Goal: Task Accomplishment & Management: Manage account settings

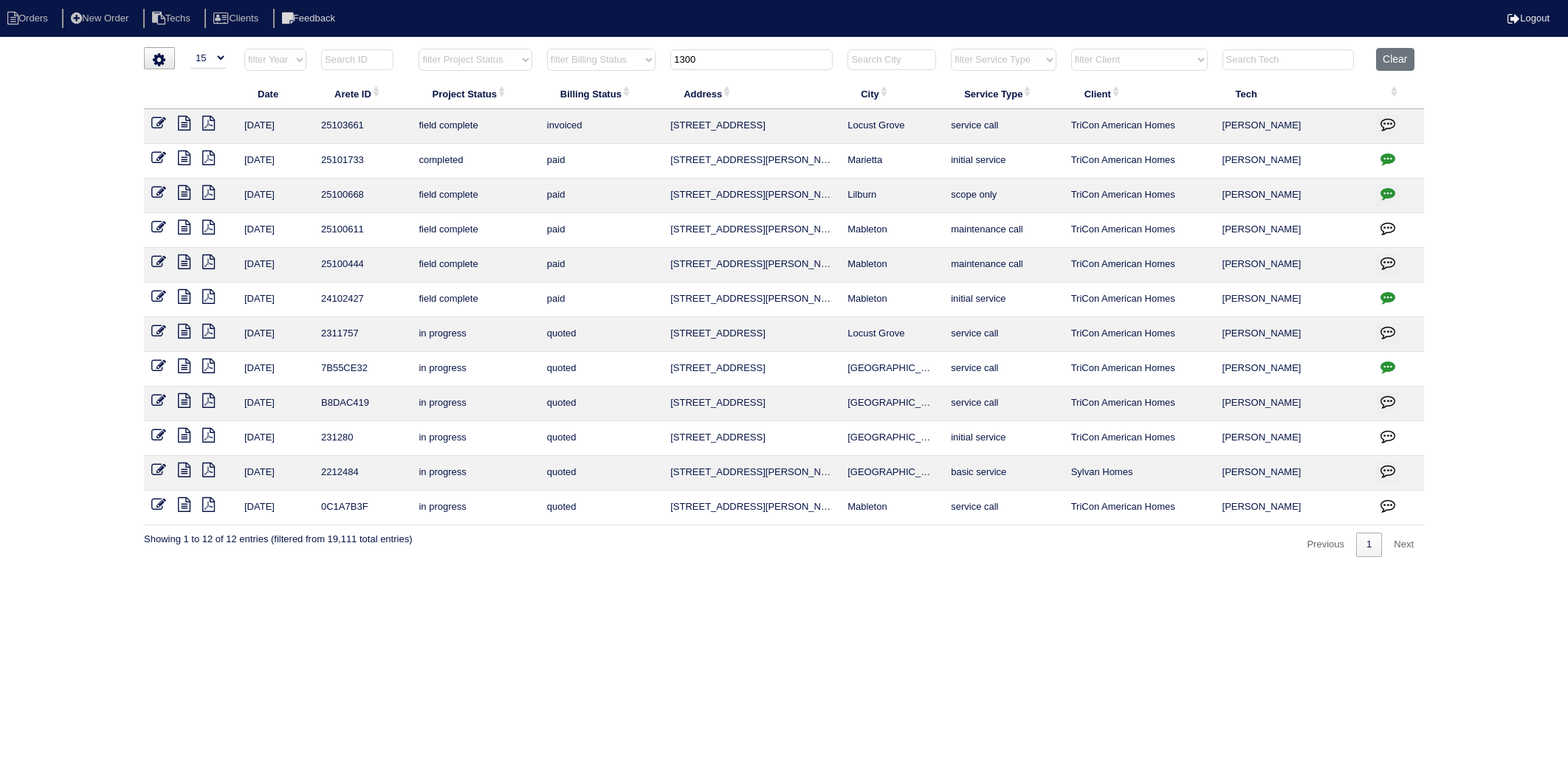
select select "15"
drag, startPoint x: 678, startPoint y: 72, endPoint x: 615, endPoint y: 83, distance: 64.0
click at [615, 83] on table "Date Arete ID Project Status Billing Status Address City Service Type Client Te…" at bounding box center [784, 286] width 1280 height 477
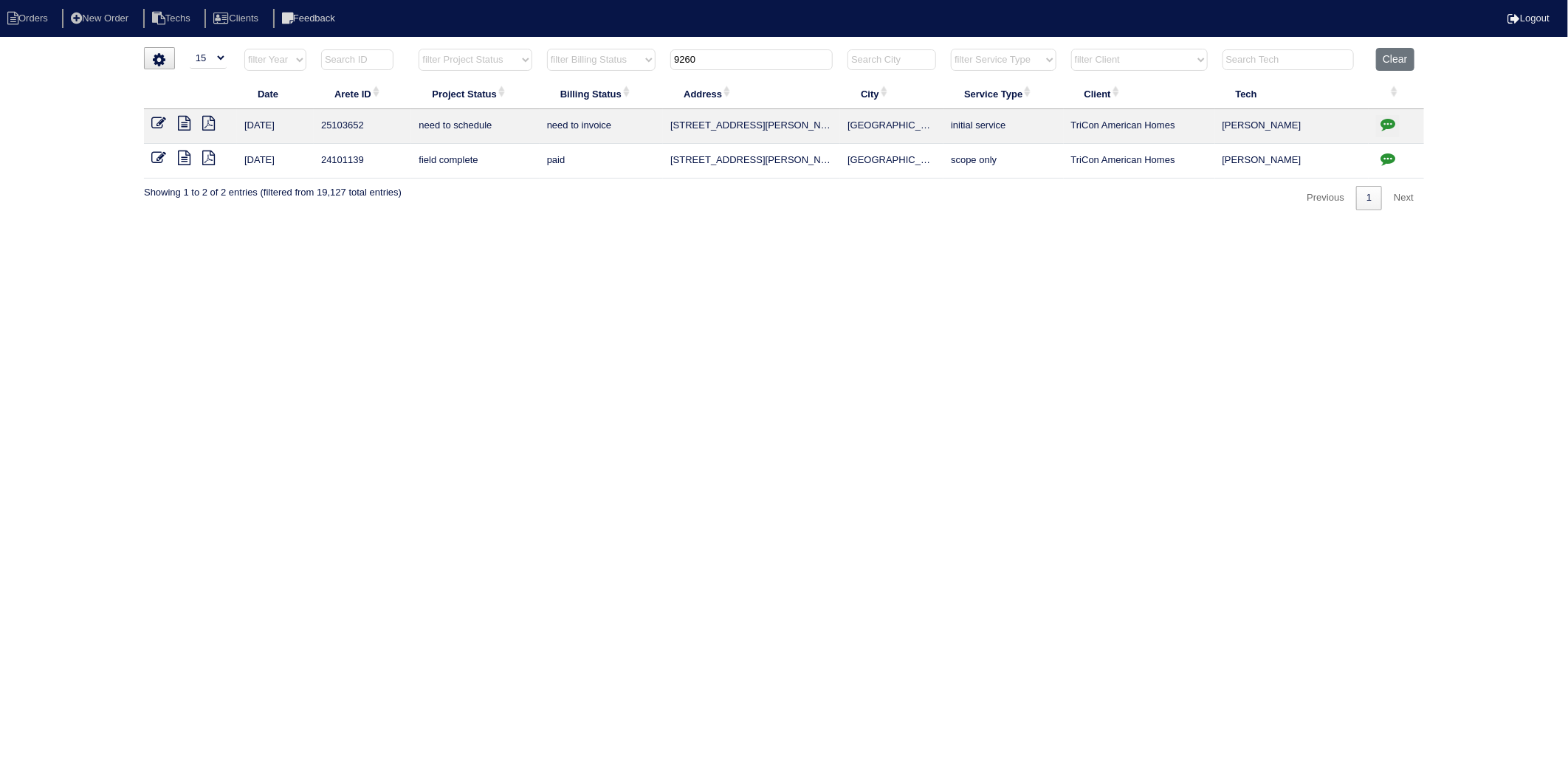
type input "9260"
drag, startPoint x: 1010, startPoint y: 239, endPoint x: 975, endPoint y: 224, distance: 38.1
click at [1005, 225] on html "Orders New Order Techs Clients Feedback Logout Orders New Order Users Clients M…" at bounding box center [784, 113] width 1568 height 225
click at [1392, 124] on icon "button" at bounding box center [1387, 123] width 15 height 15
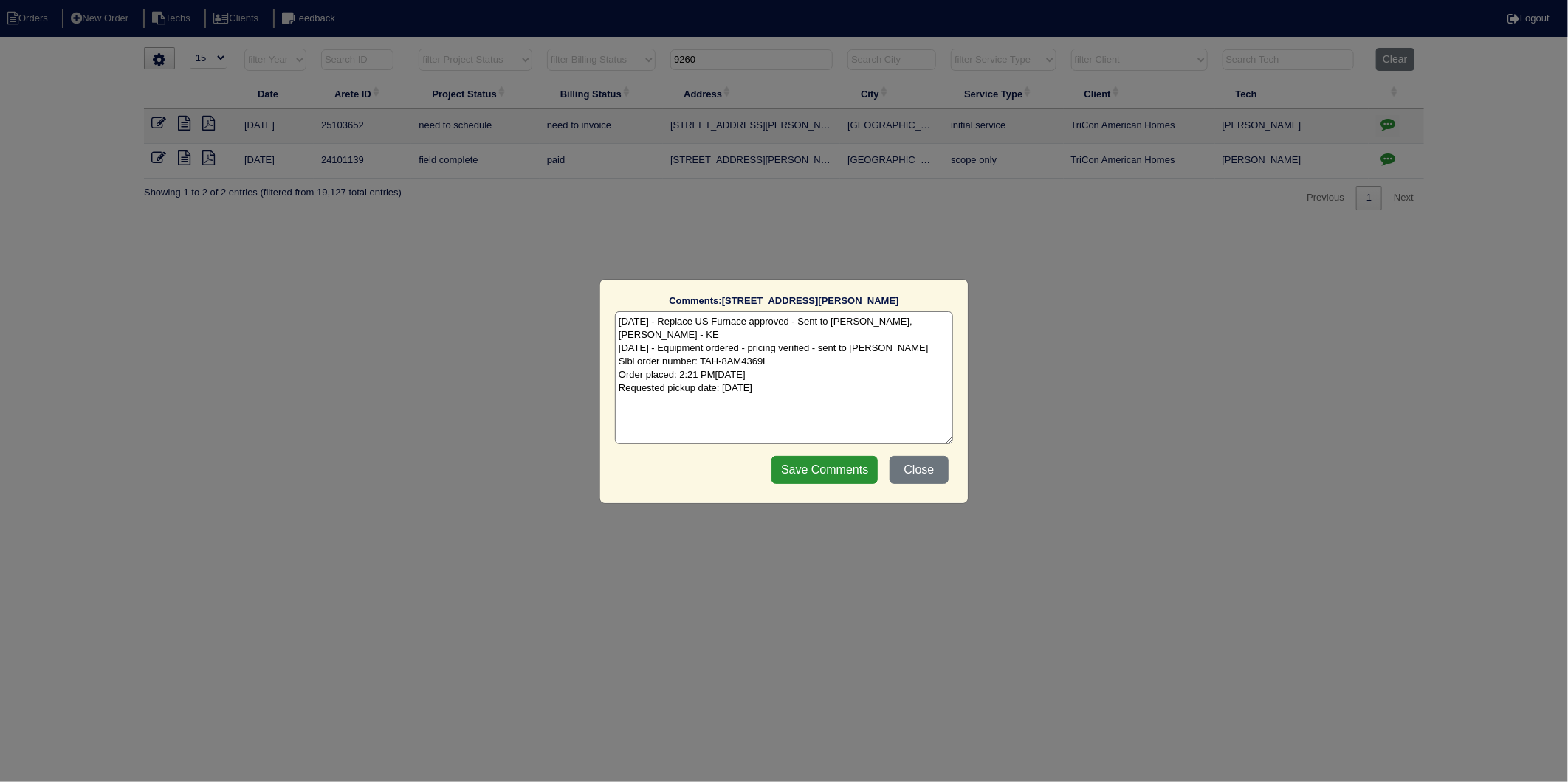
click at [831, 378] on textarea "[DATE] - Replace US Furnace approved - Sent to [PERSON_NAME], [PERSON_NAME] - K…" at bounding box center [784, 378] width 338 height 133
type textarea "[DATE] - Replace US Furnace approved - Sent to [PERSON_NAME], [PERSON_NAME] - K…"
drag, startPoint x: 809, startPoint y: 465, endPoint x: 591, endPoint y: 383, distance: 232.9
click at [809, 463] on input "Save Comments" at bounding box center [825, 470] width 106 height 28
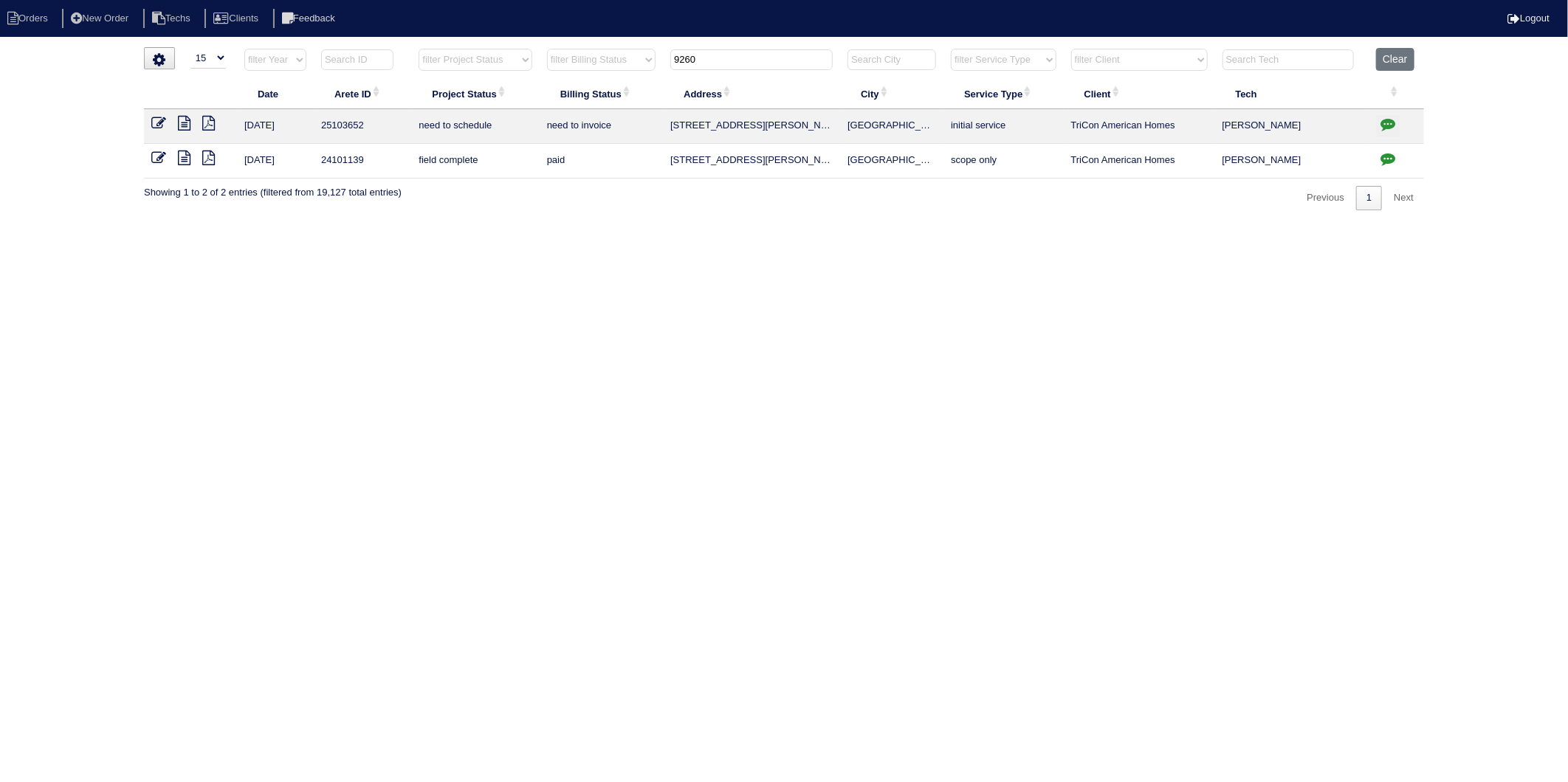
click at [166, 120] on link at bounding box center [164, 125] width 26 height 11
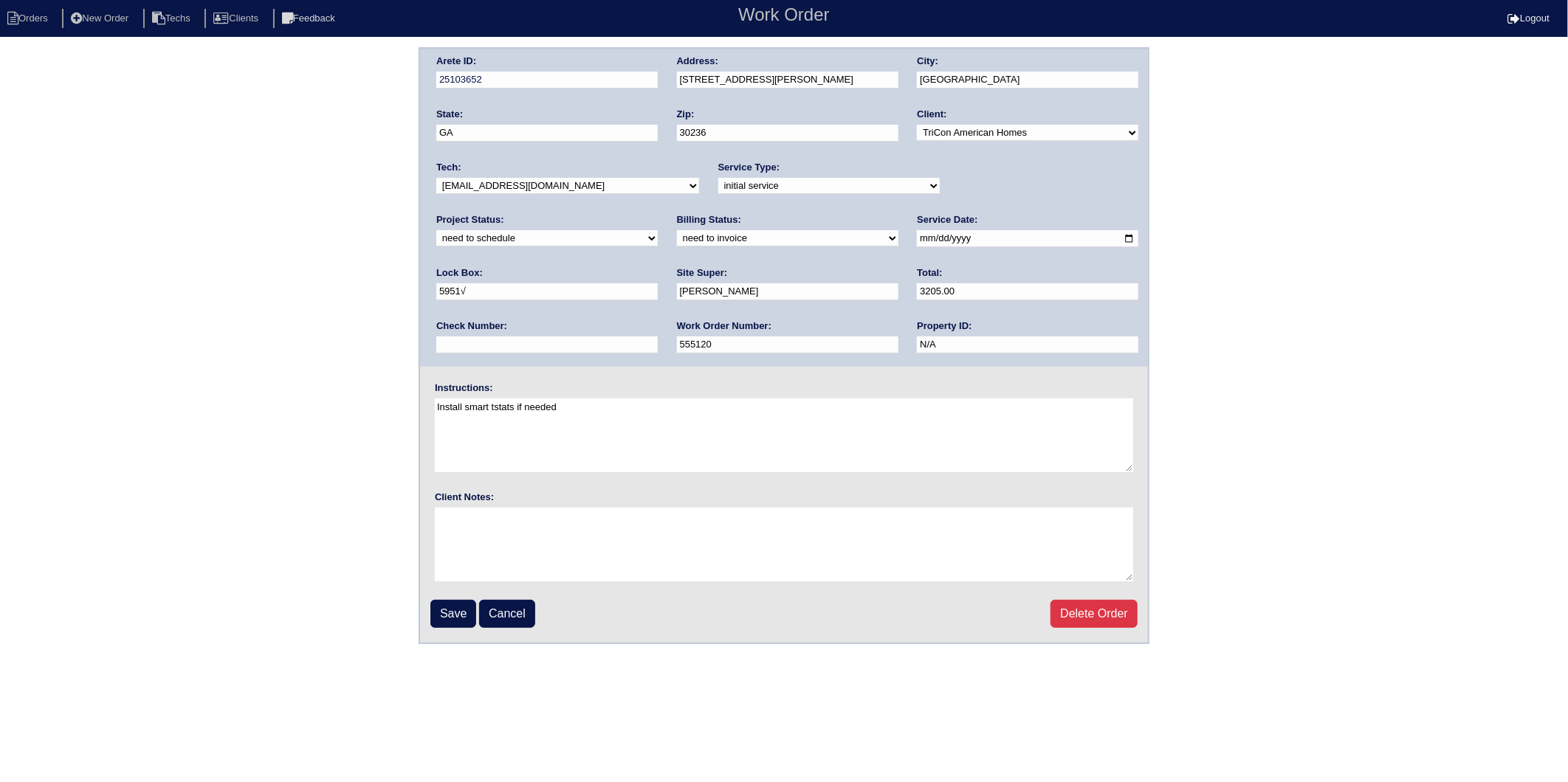
click at [657, 230] on select "new order assigned in progress field complete need to schedule admin review arc…" at bounding box center [546, 238] width 221 height 16
select select "completed"
click at [657, 230] on select "new order assigned in progress field complete need to schedule admin review arc…" at bounding box center [546, 238] width 221 height 16
click at [677, 238] on select "need to quote quoted need to invoice invoiced paid warranty purchase order need…" at bounding box center [787, 238] width 221 height 16
select select "invoiced"
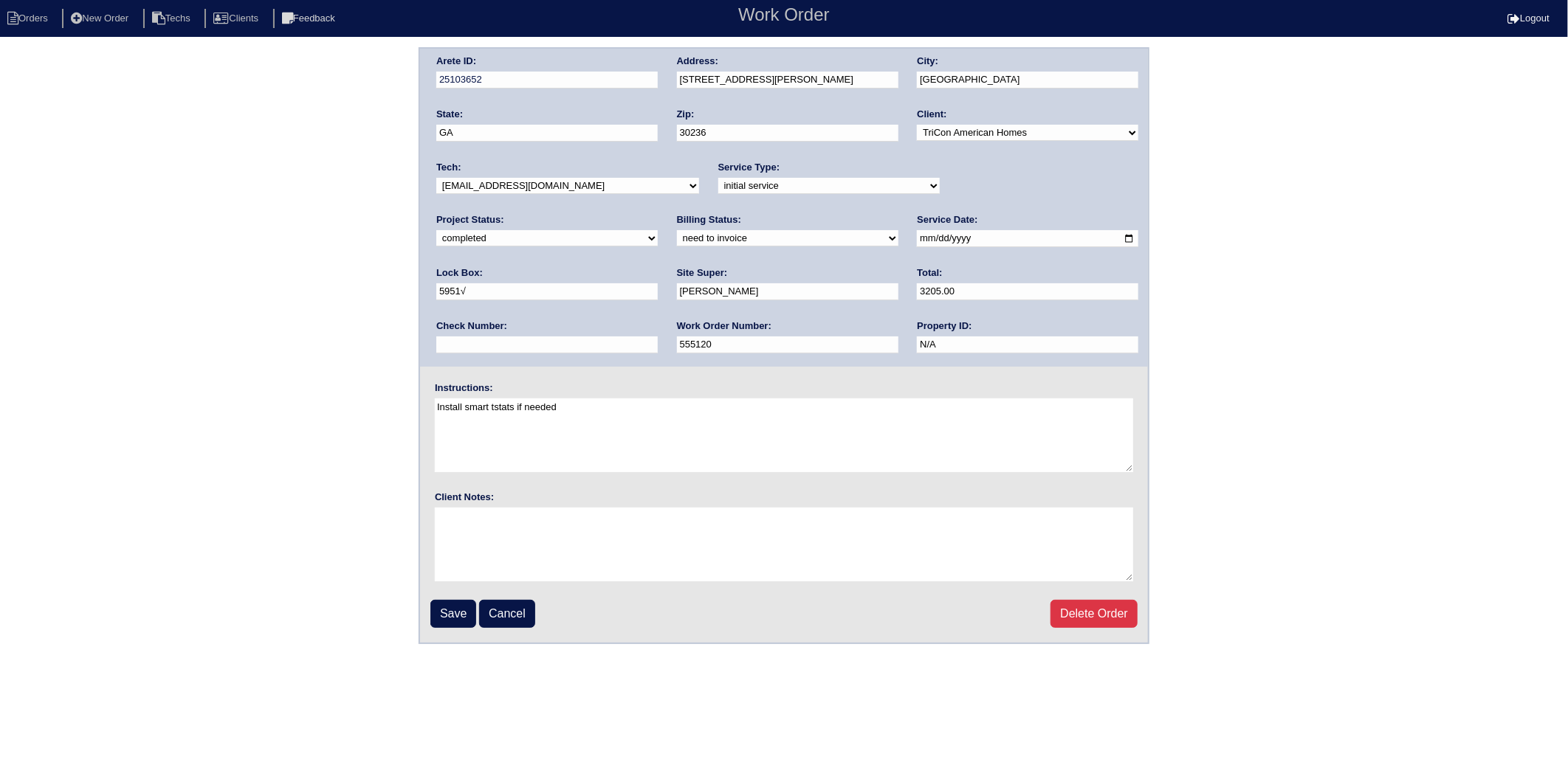
click at [677, 230] on select "need to quote quoted need to invoice invoiced paid warranty purchase order need…" at bounding box center [787, 238] width 221 height 16
click at [445, 615] on input "Save" at bounding box center [453, 614] width 46 height 28
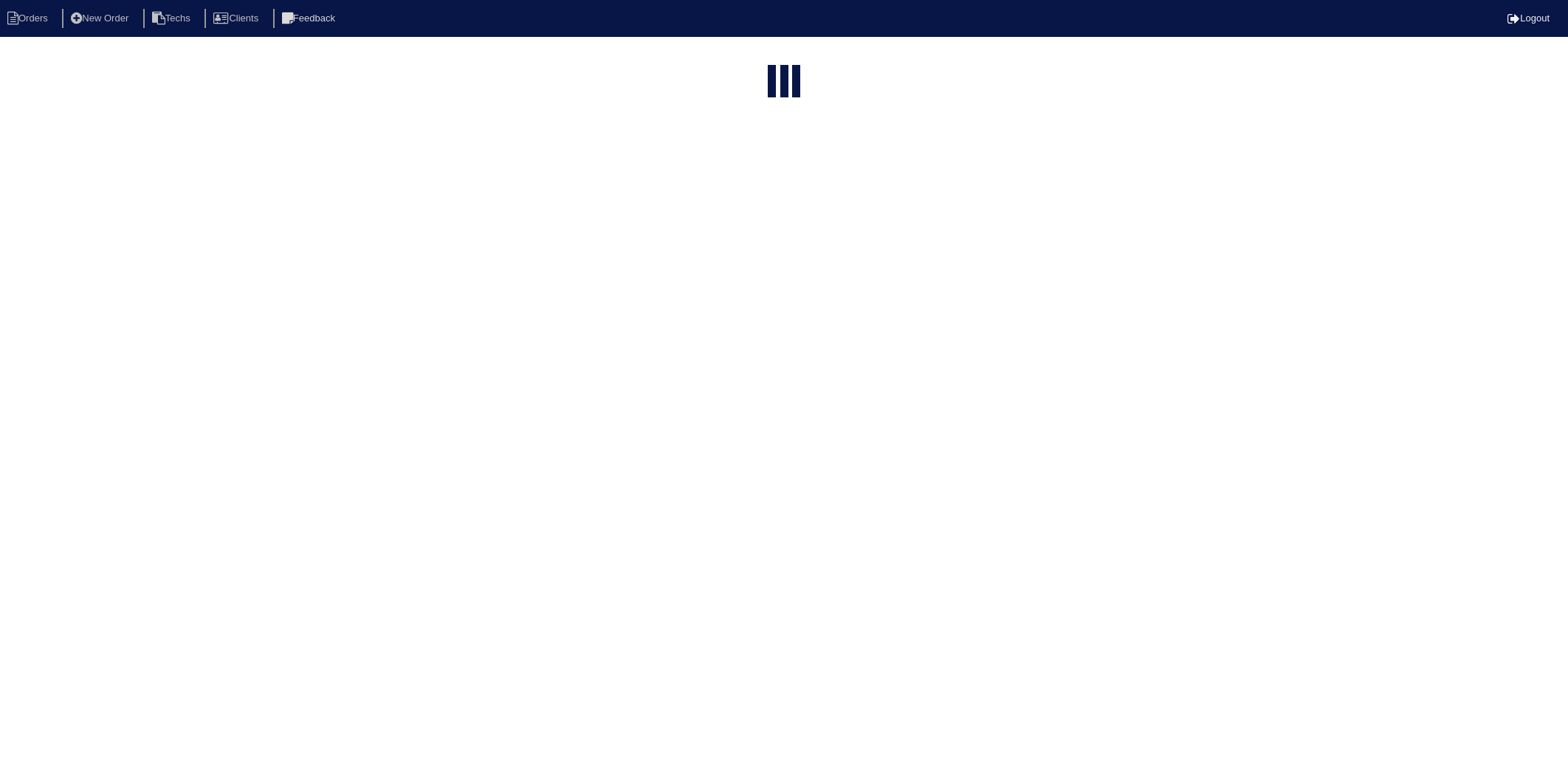
select select "15"
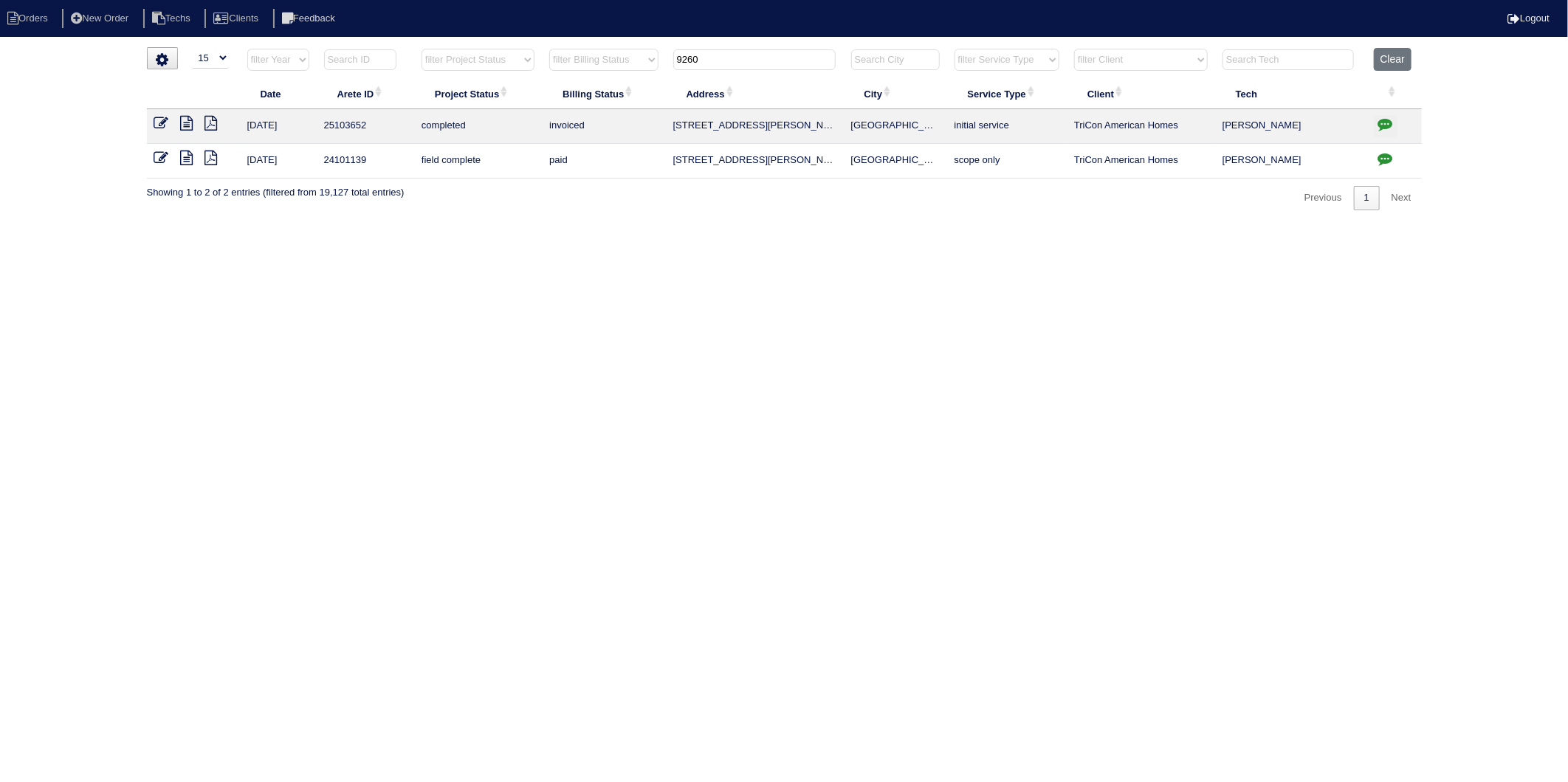
drag, startPoint x: 735, startPoint y: 56, endPoint x: 627, endPoint y: 72, distance: 109.2
click at [628, 72] on tr "filter Year -- Any Year -- 2025 2024 2023 2022 2021 2020 2019 filter Project St…" at bounding box center [784, 62] width 1275 height 30
type input "816"
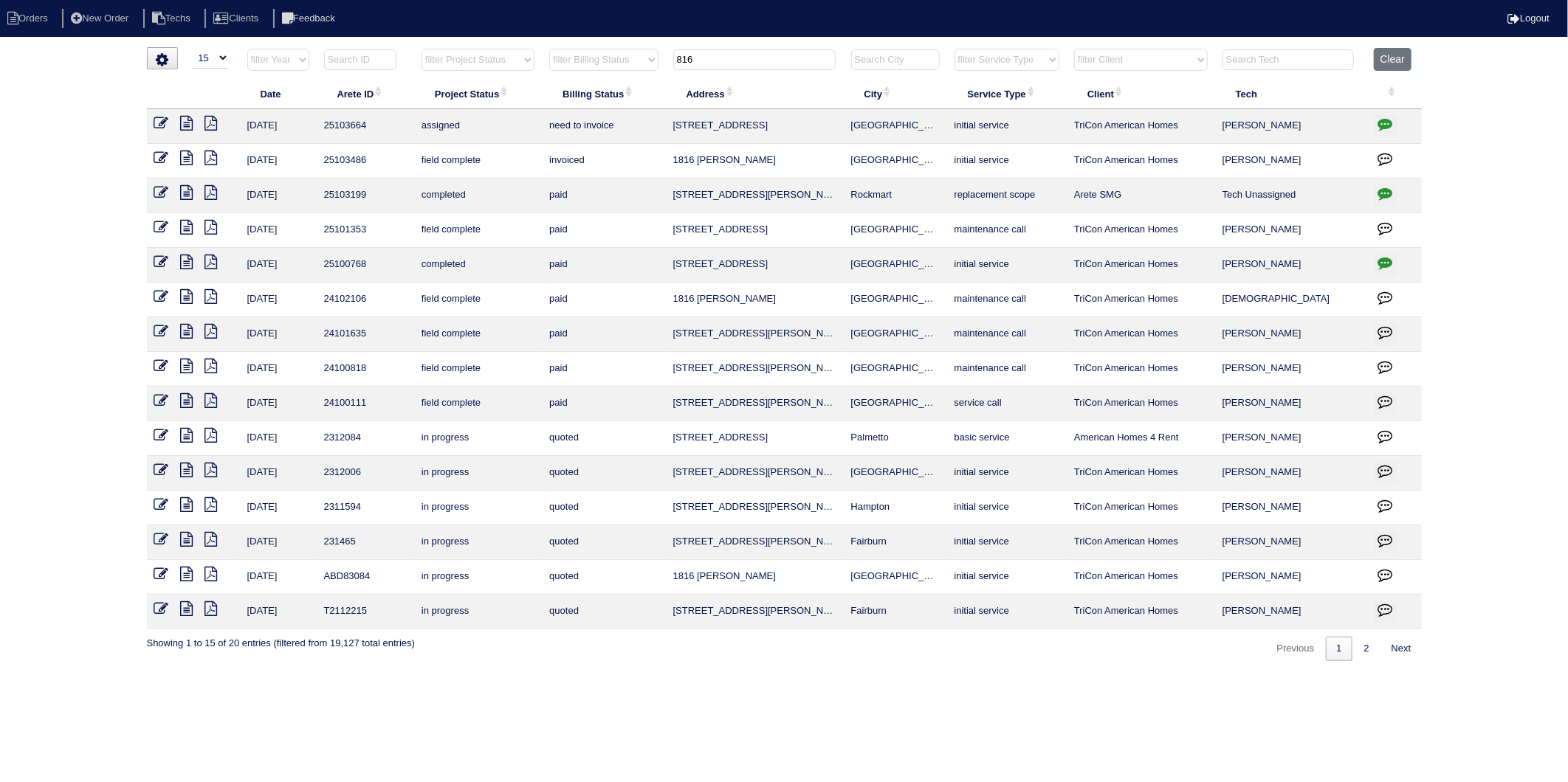
click at [181, 194] on icon at bounding box center [187, 192] width 12 height 15
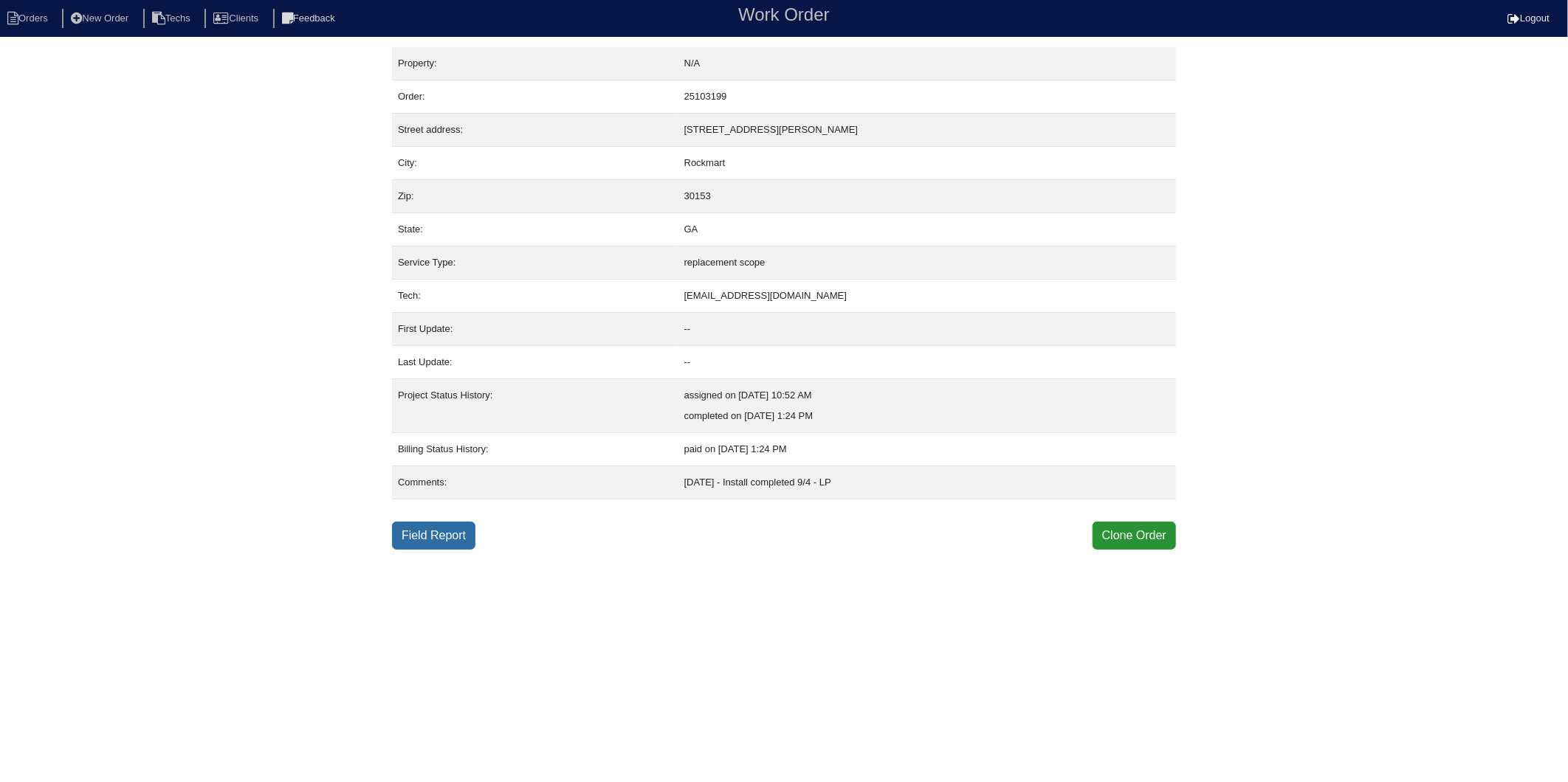
click at [417, 528] on link "Field Report" at bounding box center [434, 535] width 83 height 28
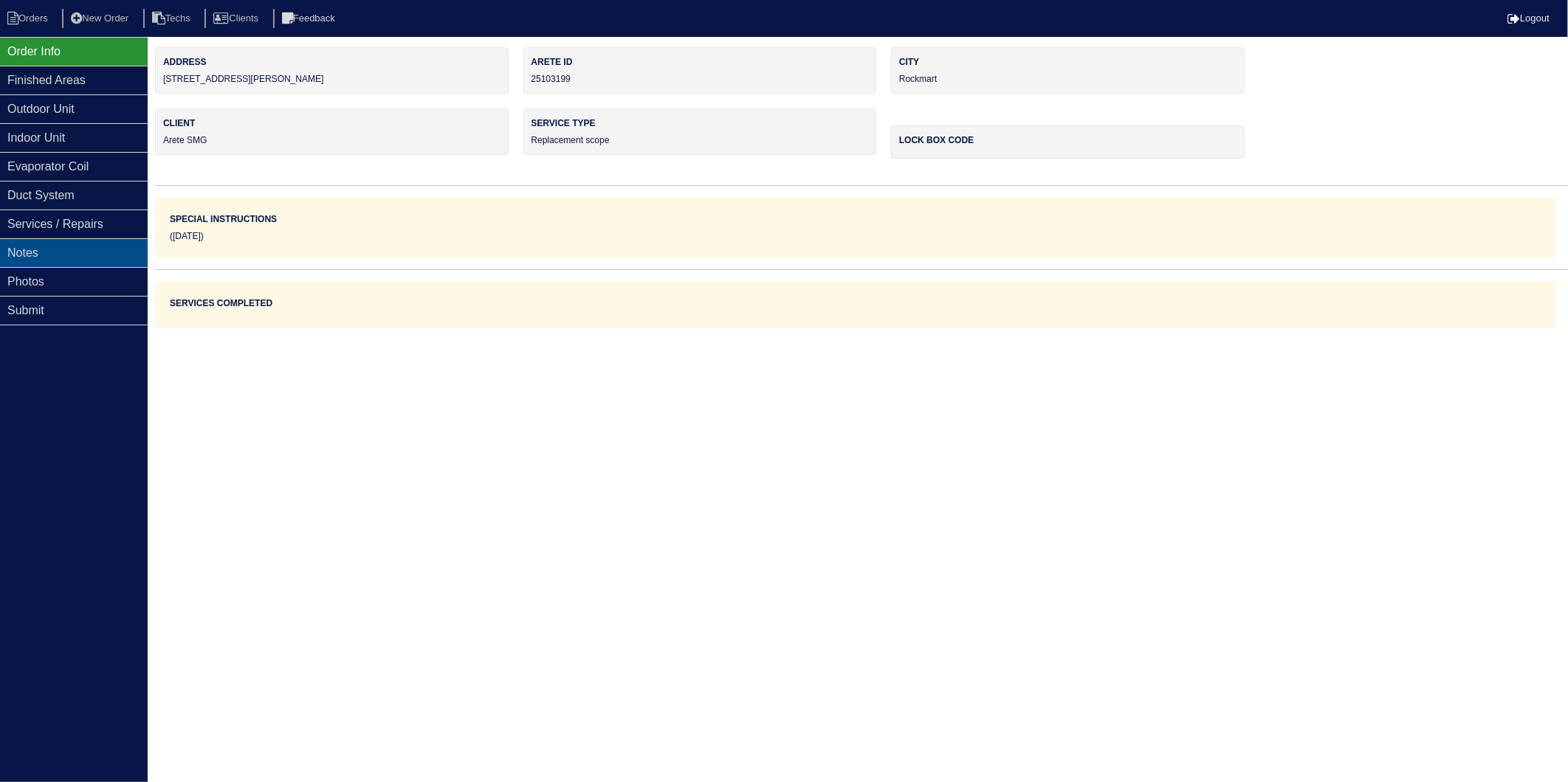
click at [32, 248] on div "Notes" at bounding box center [73, 252] width 147 height 29
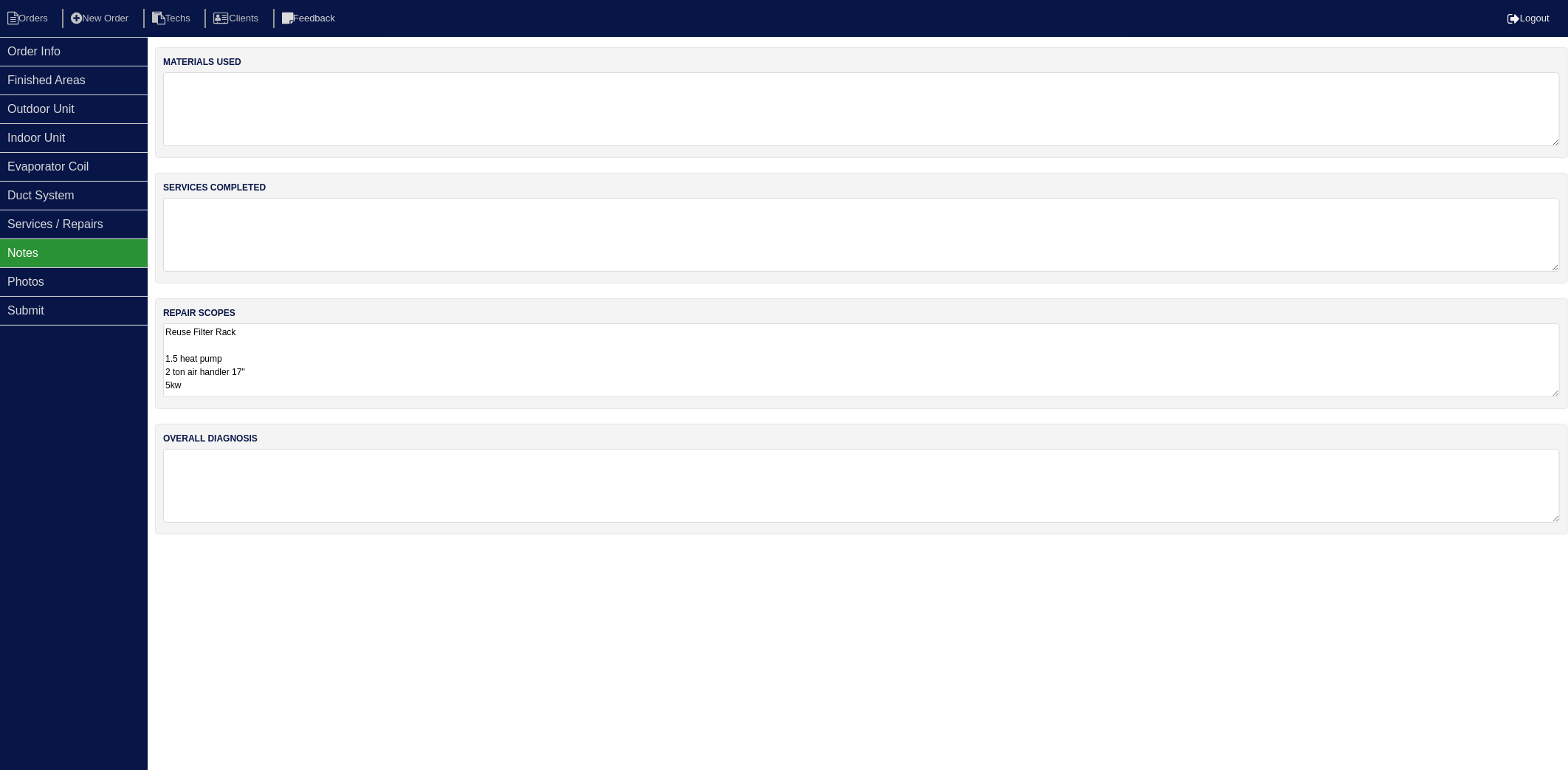
click at [300, 367] on textarea "Reuse Filter Rack 1.5 heat pump 2 ton air handler 17" 5kw Horizontal Pan 36x36 …" at bounding box center [861, 360] width 1397 height 74
click at [28, 26] on li "Orders" at bounding box center [29, 19] width 59 height 20
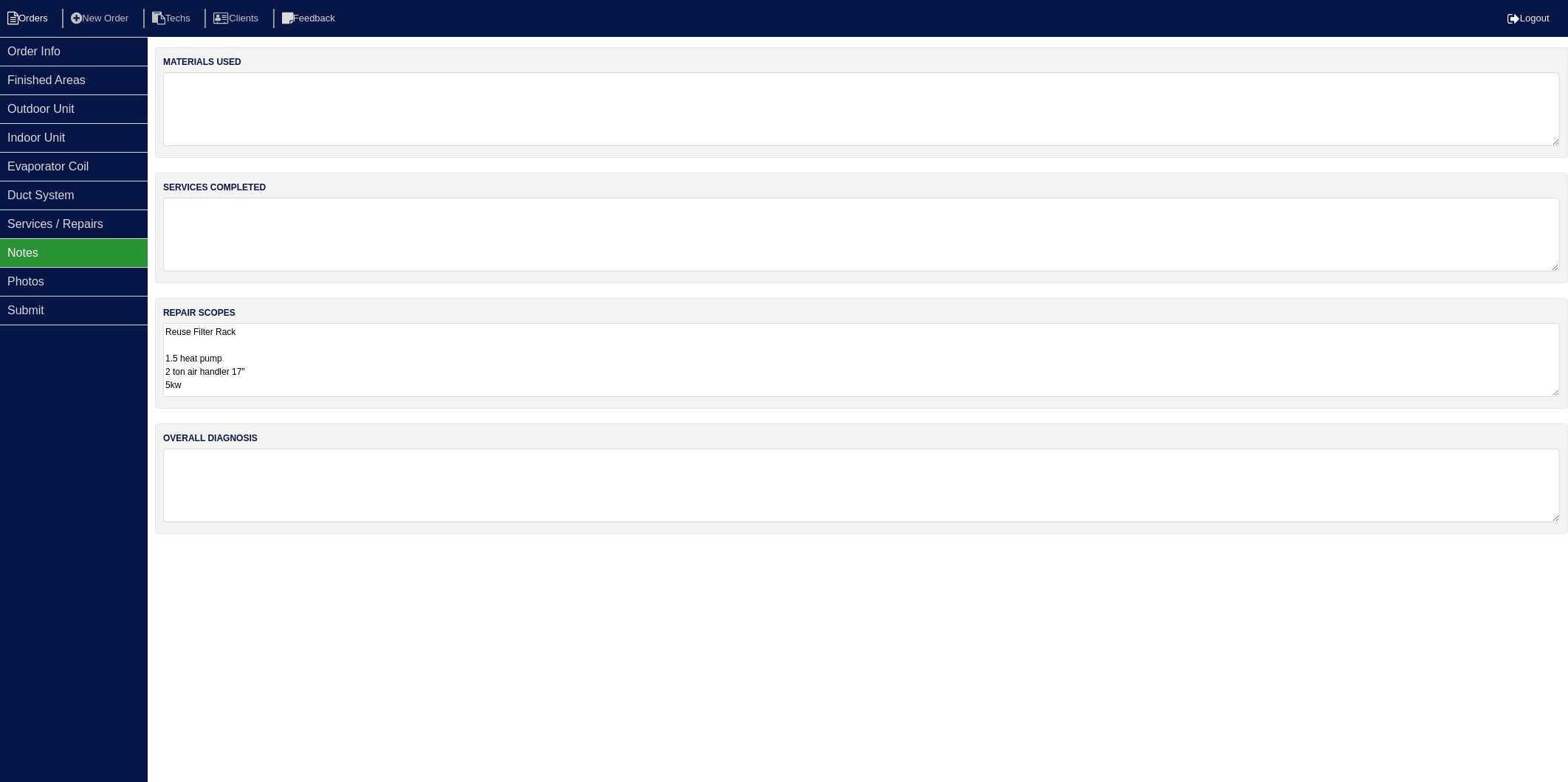
select select "15"
